Goal: Task Accomplishment & Management: Use online tool/utility

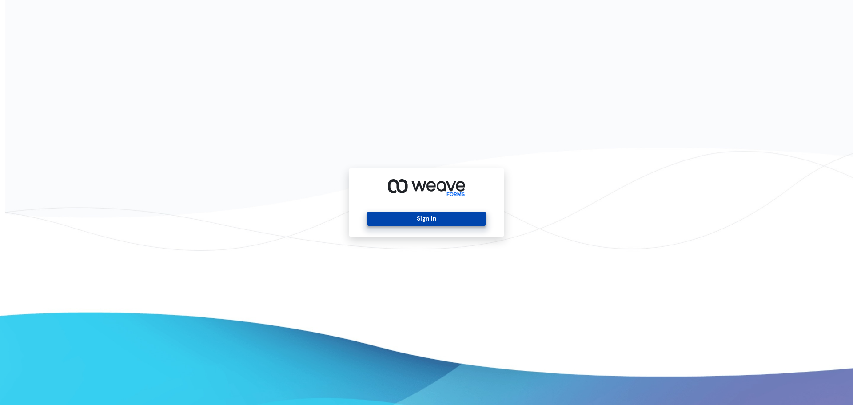
click at [447, 220] on button "Sign In" at bounding box center [426, 219] width 119 height 14
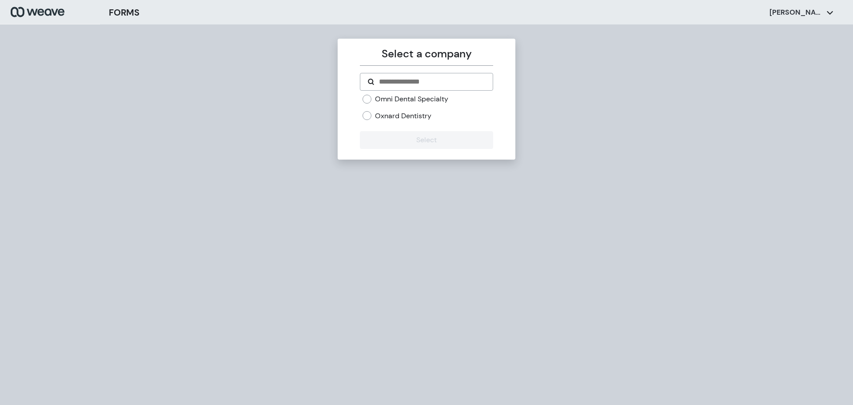
click at [392, 116] on label "Oxnard Dentistry" at bounding box center [403, 116] width 56 height 10
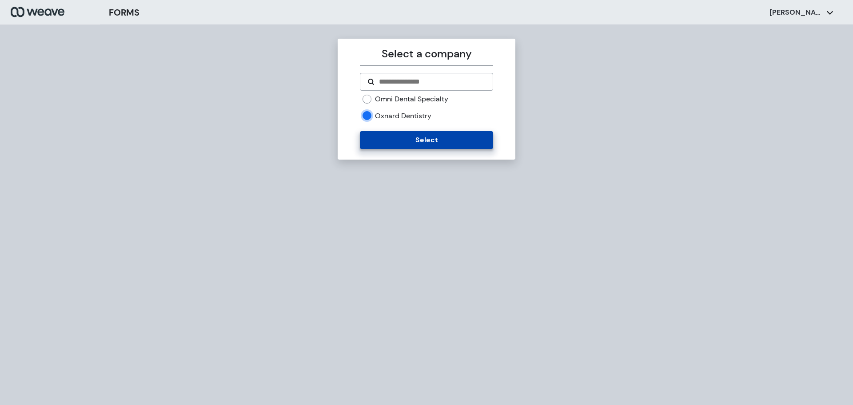
click at [413, 140] on button "Select" at bounding box center [426, 140] width 133 height 18
